Goal: Find specific page/section: Find specific page/section

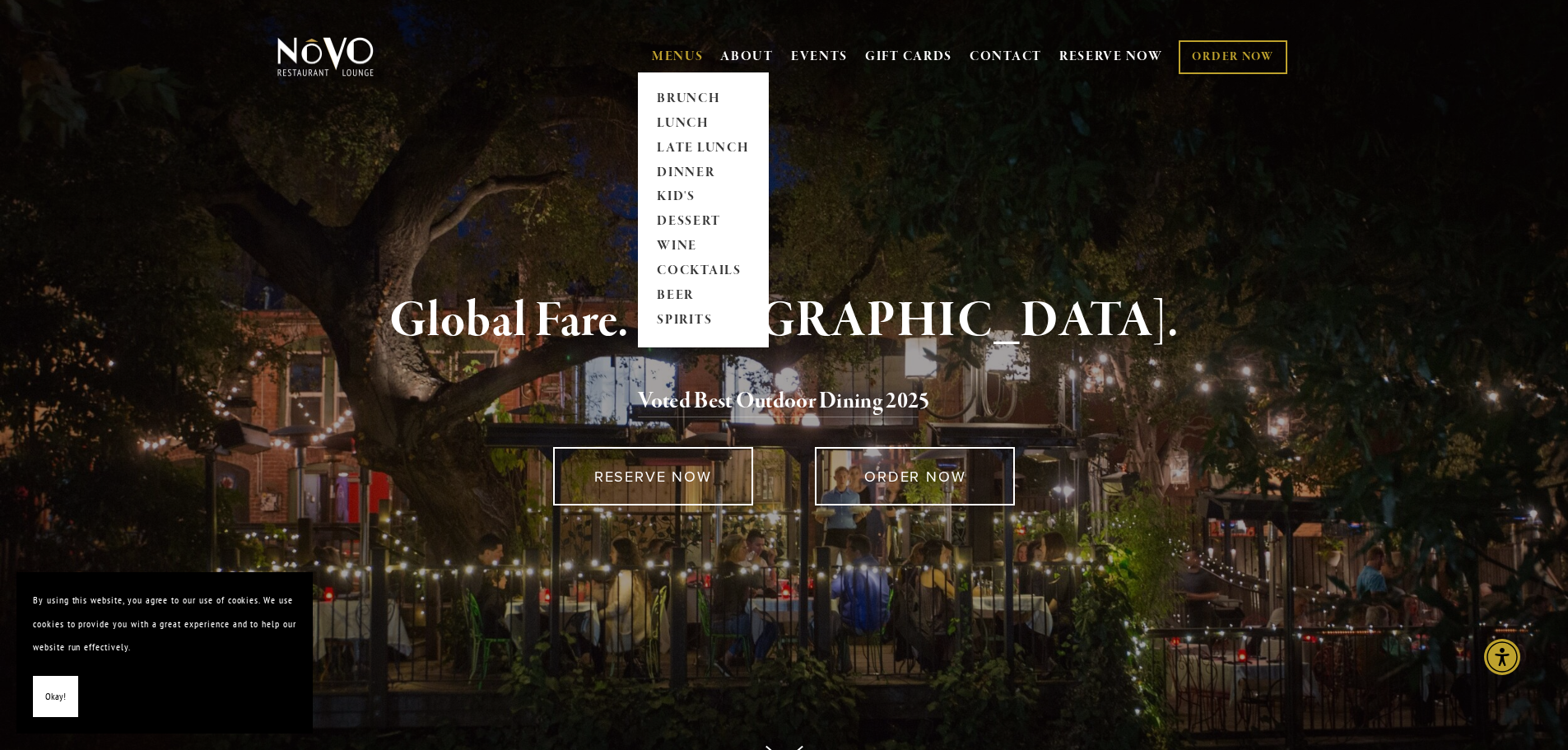
click at [674, 55] on link "MENUS" at bounding box center [678, 57] width 52 height 17
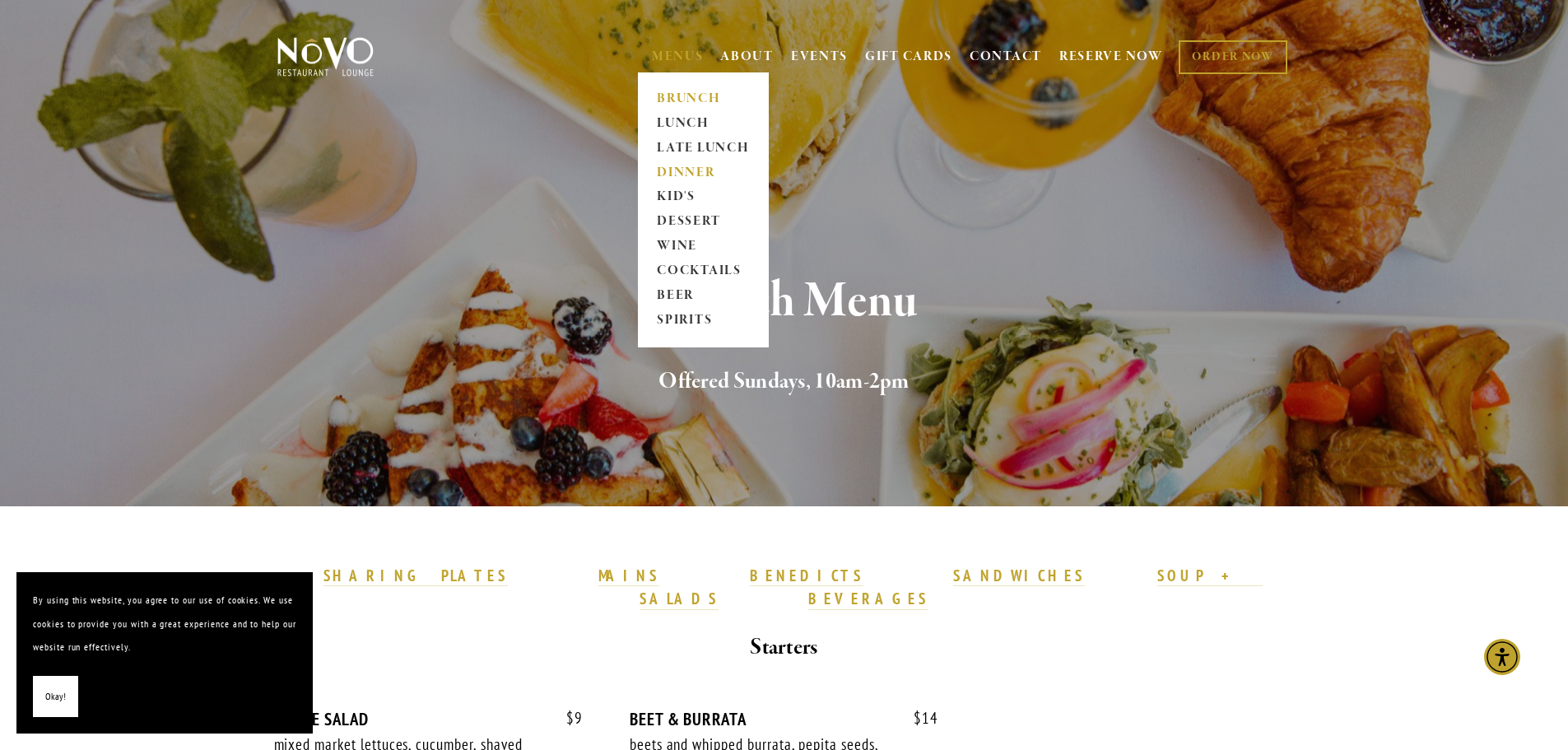
click at [676, 165] on link "DINNER" at bounding box center [702, 172] width 102 height 25
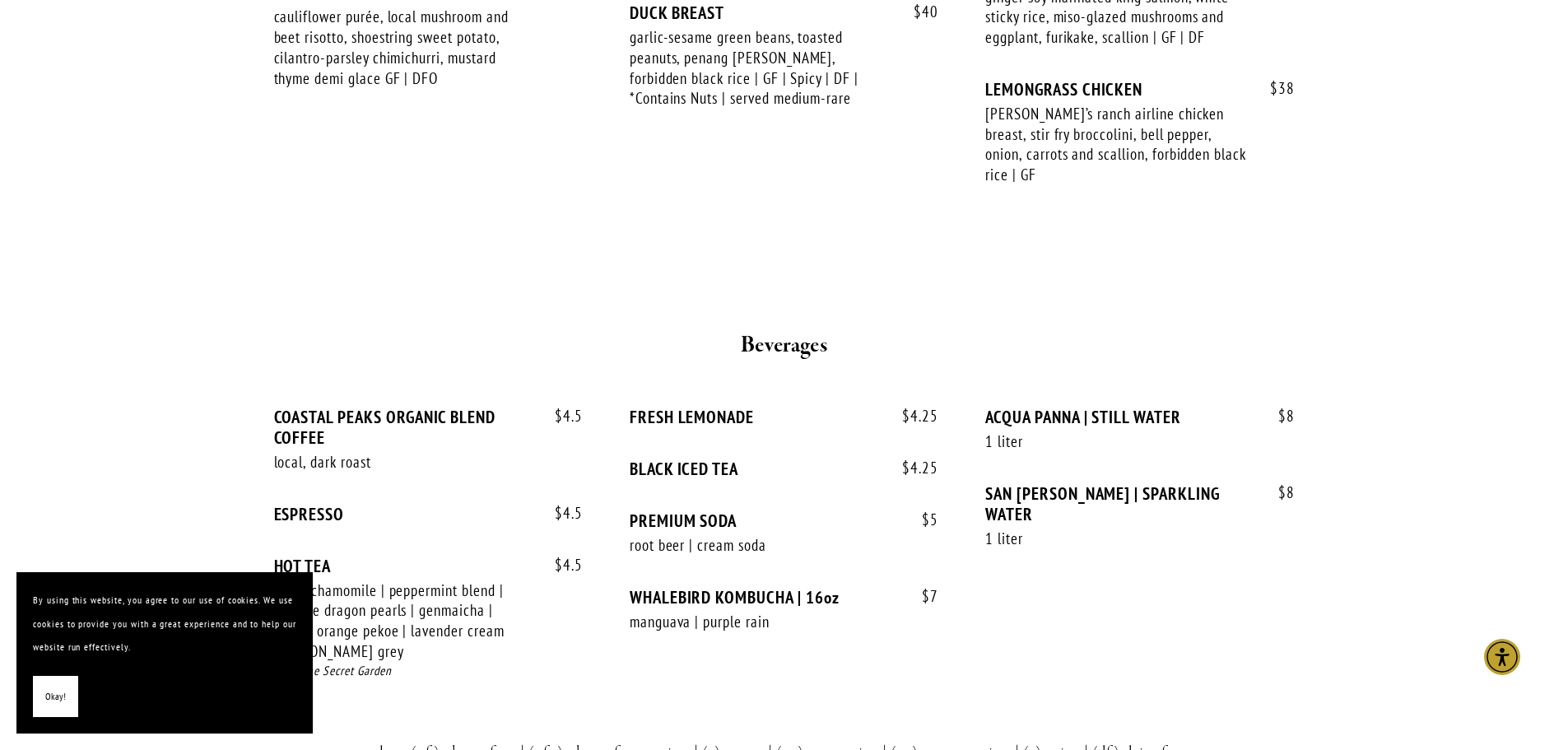
scroll to position [3374, 0]
